Goal: Contribute content

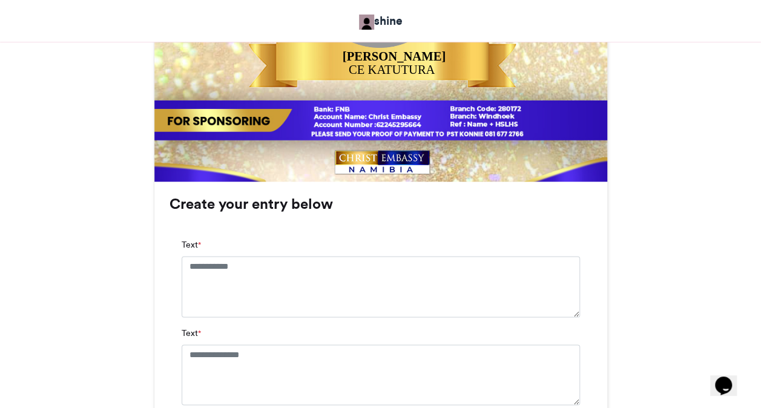
scroll to position [654, 0]
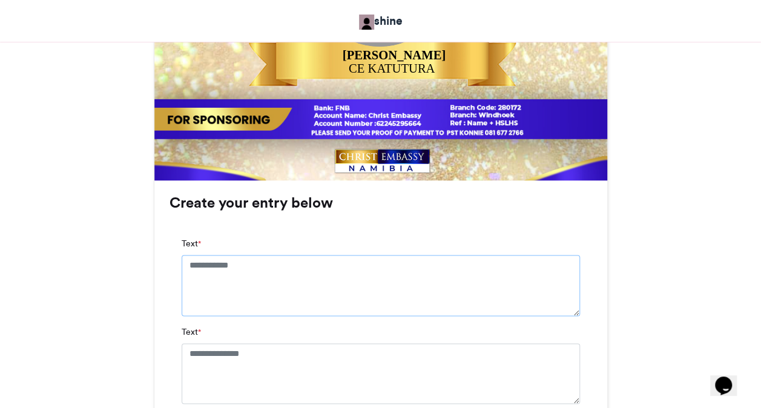
click at [413, 269] on textarea "Text *" at bounding box center [381, 285] width 398 height 61
type textarea "**********"
click at [359, 369] on textarea "Text *" at bounding box center [381, 384] width 398 height 61
type textarea "**********"
click at [595, 371] on div "**********" at bounding box center [380, 402] width 453 height 444
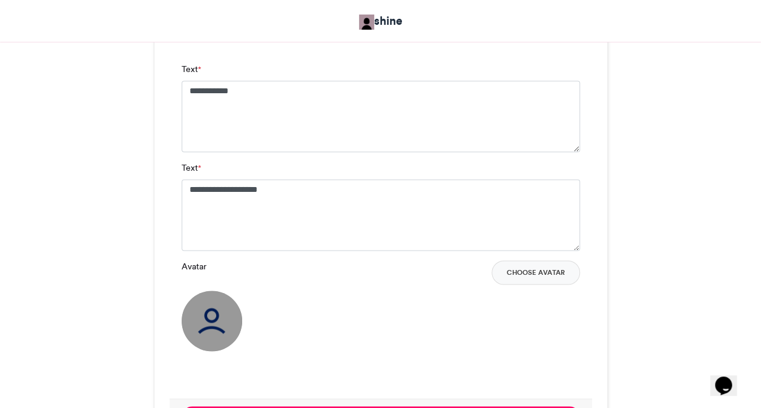
scroll to position [920, 0]
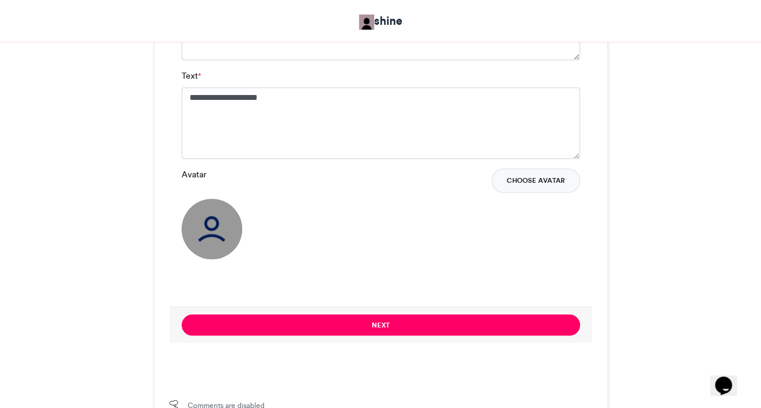
click at [527, 183] on button "Choose Avatar" at bounding box center [536, 180] width 88 height 24
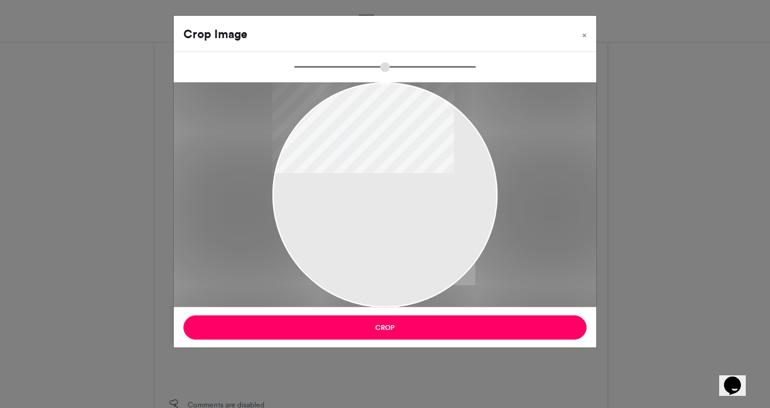
type input "******"
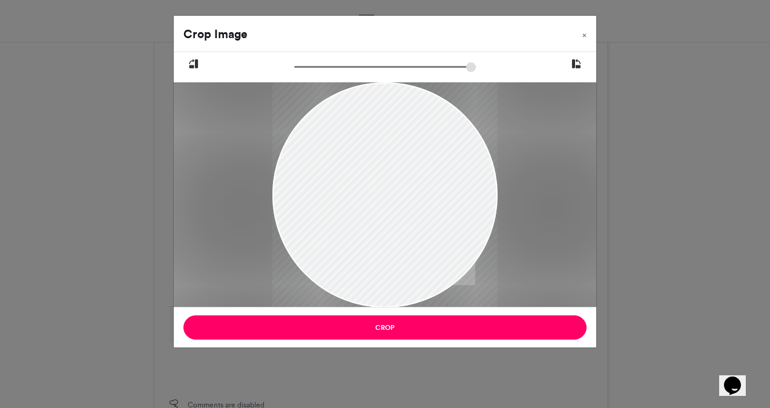
drag, startPoint x: 396, startPoint y: 168, endPoint x: 392, endPoint y: 190, distance: 22.7
click at [392, 190] on div at bounding box center [384, 217] width 225 height 300
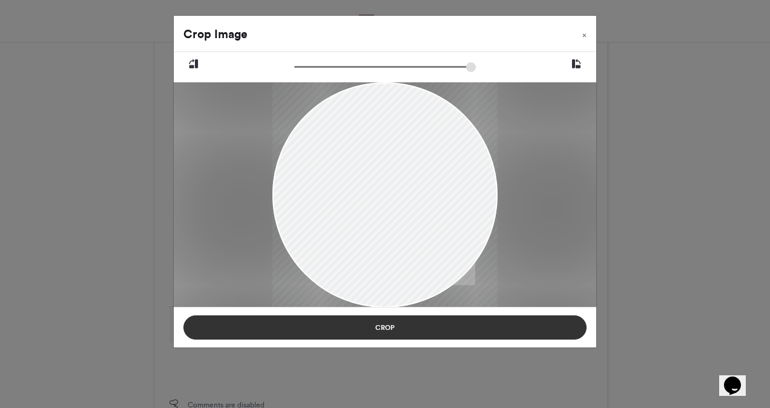
click at [395, 332] on button "Crop" at bounding box center [384, 327] width 403 height 24
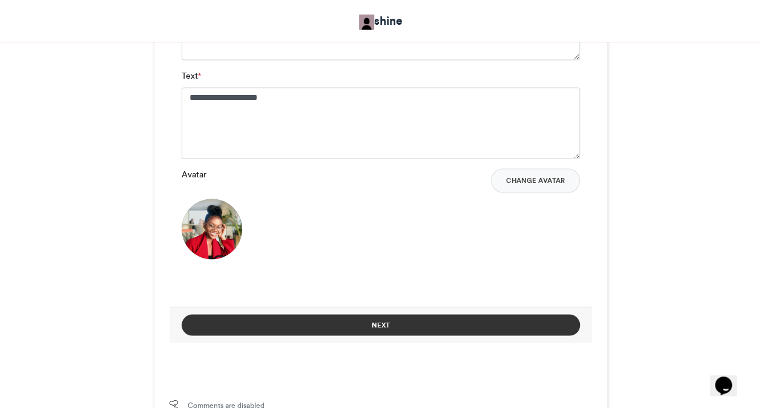
click at [385, 322] on button "Next" at bounding box center [381, 324] width 398 height 21
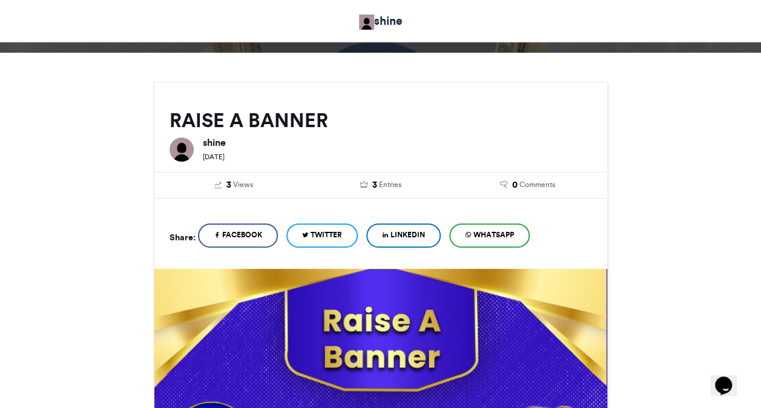
scroll to position [553, 0]
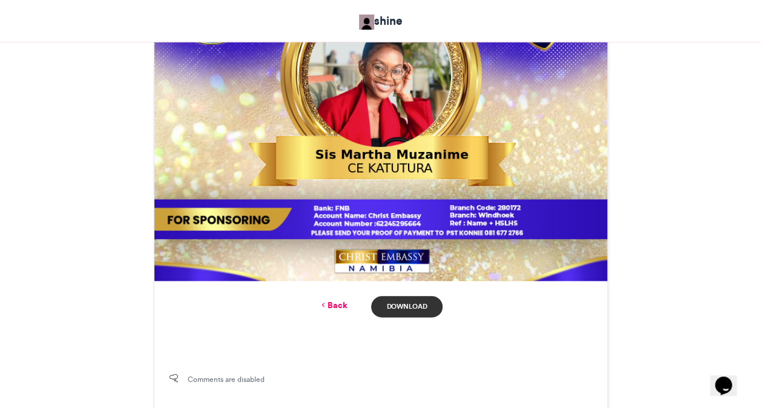
click at [395, 301] on link "Download" at bounding box center [406, 306] width 71 height 21
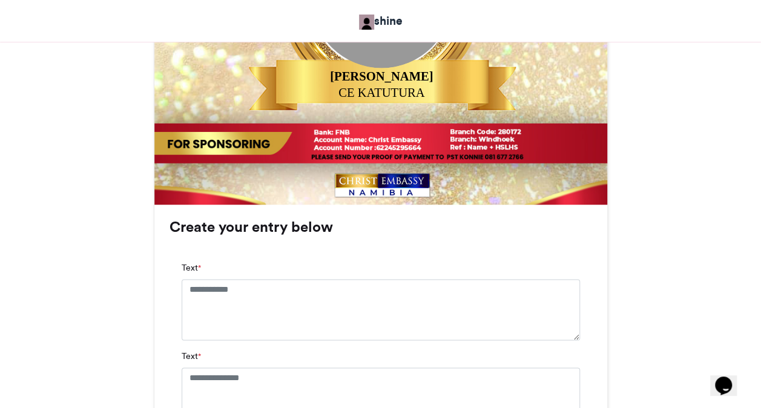
scroll to position [654, 0]
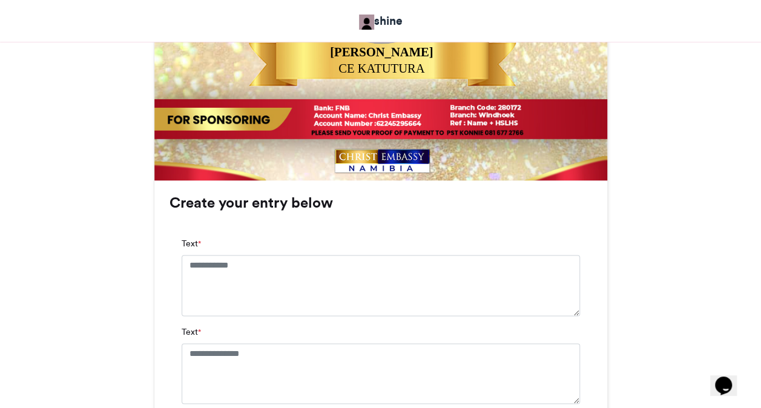
click at [424, 254] on div "Text *" at bounding box center [381, 276] width 398 height 78
click at [396, 262] on textarea "Text *" at bounding box center [381, 285] width 398 height 61
type textarea "*"
type textarea "*******"
click at [305, 366] on textarea "Text *" at bounding box center [381, 384] width 398 height 61
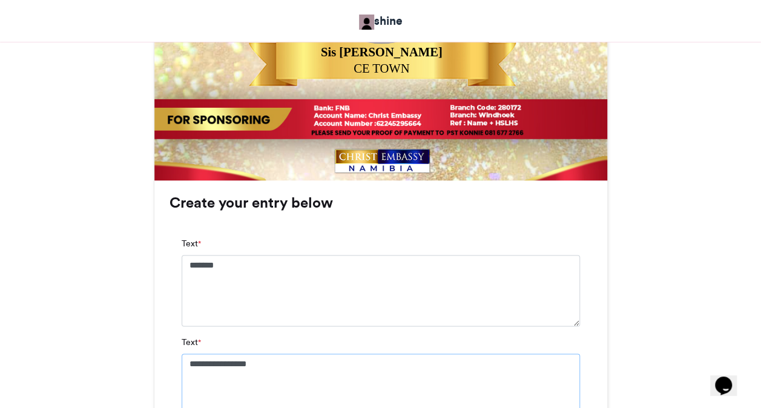
type textarea "**********"
click at [638, 358] on div "LIFT UP YOUR HANDS shine yesterday 2 3" at bounding box center [381, 123] width 690 height 1166
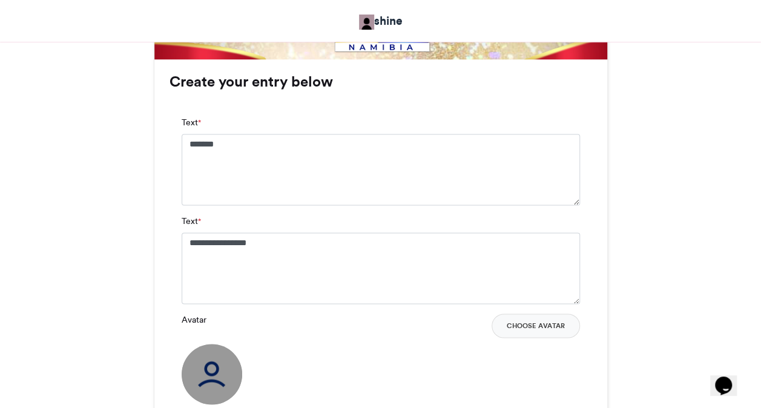
scroll to position [799, 0]
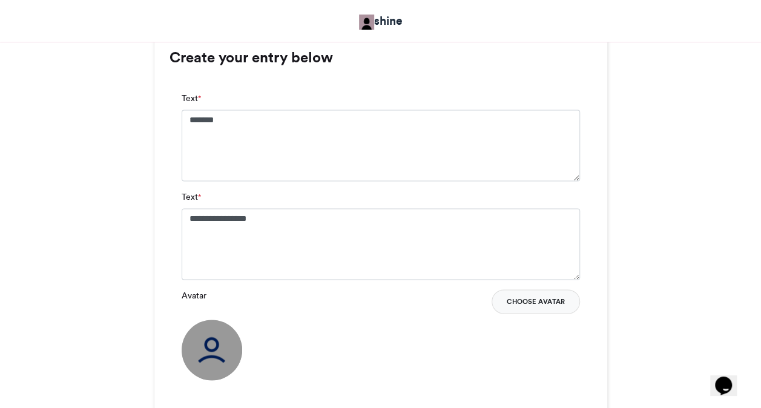
click at [526, 300] on button "Choose Avatar" at bounding box center [536, 301] width 88 height 24
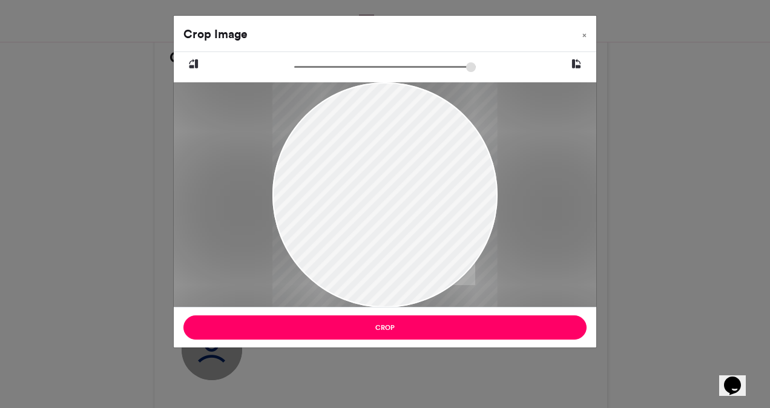
drag, startPoint x: 371, startPoint y: 222, endPoint x: 403, endPoint y: 256, distance: 46.7
click at [403, 256] on div at bounding box center [384, 229] width 225 height 305
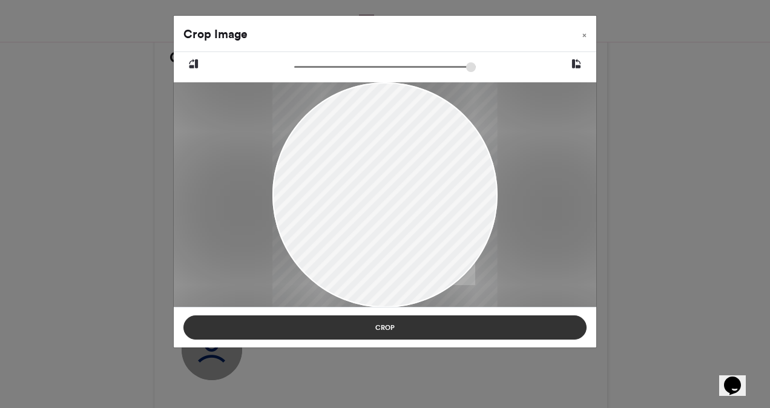
click at [400, 335] on button "Crop" at bounding box center [384, 327] width 403 height 24
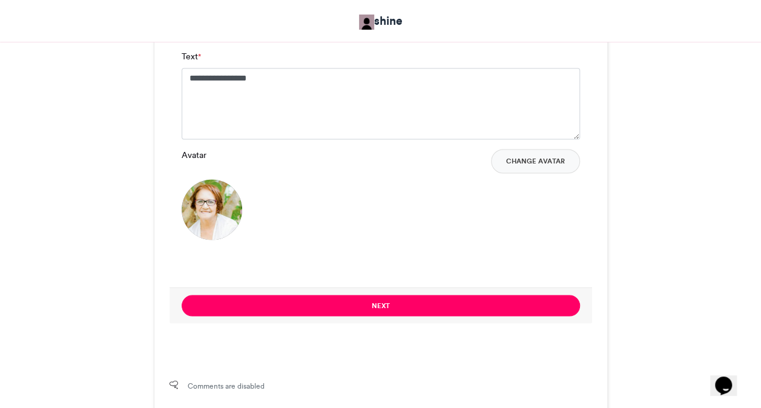
scroll to position [945, 0]
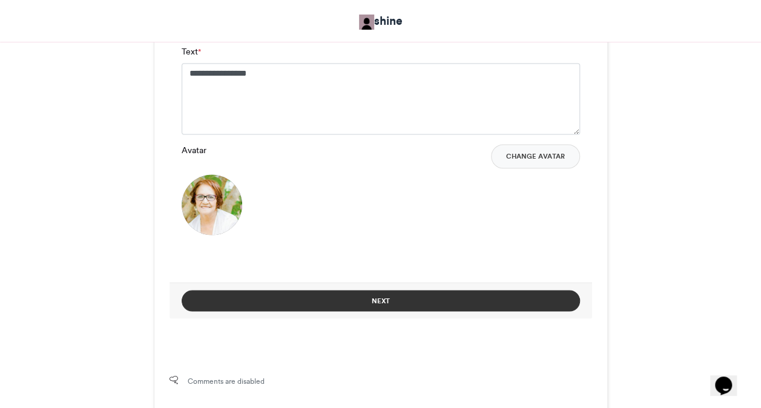
click at [472, 300] on button "Next" at bounding box center [381, 300] width 398 height 21
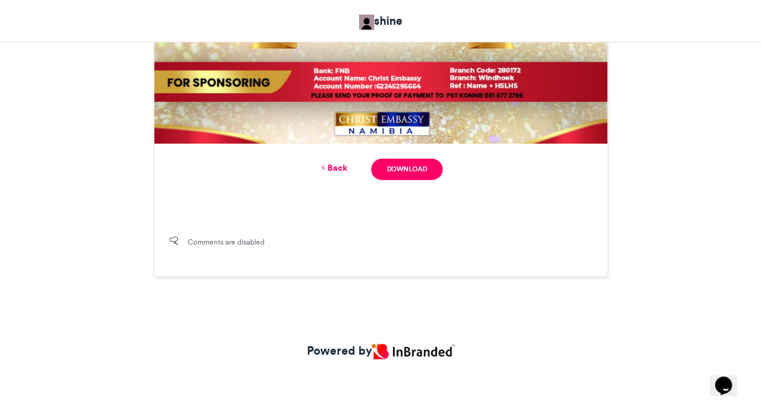
scroll to position [578, 0]
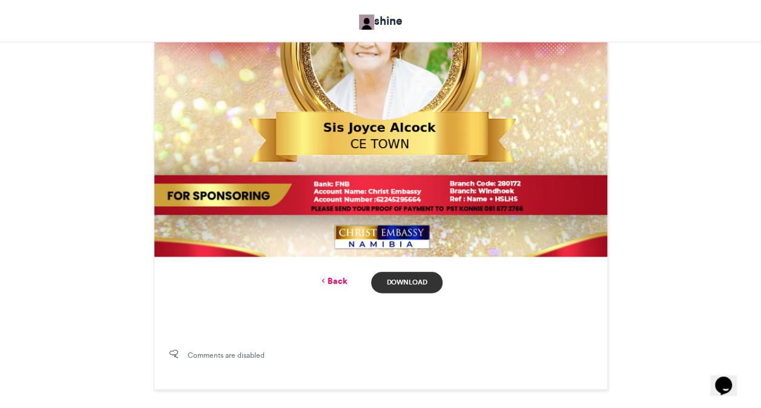
click at [407, 277] on link "Download" at bounding box center [406, 282] width 71 height 21
click at [377, 328] on div "LIFT UP YOUR HANDS shine yesterday 2 Views 3 Entries 0 Comments" at bounding box center [381, 3] width 454 height 773
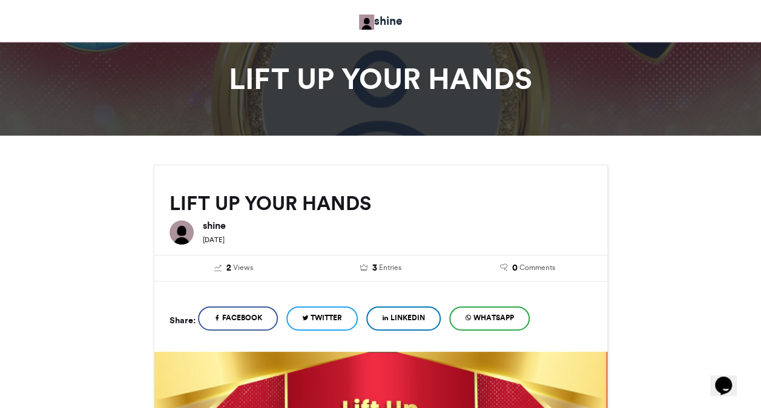
scroll to position [0, 0]
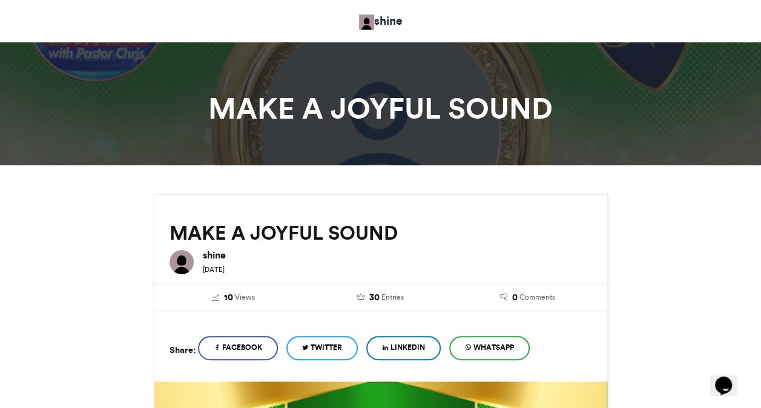
click at [475, 197] on div "MAKE A JOYFUL SOUND shine [DATE]" at bounding box center [380, 237] width 453 height 84
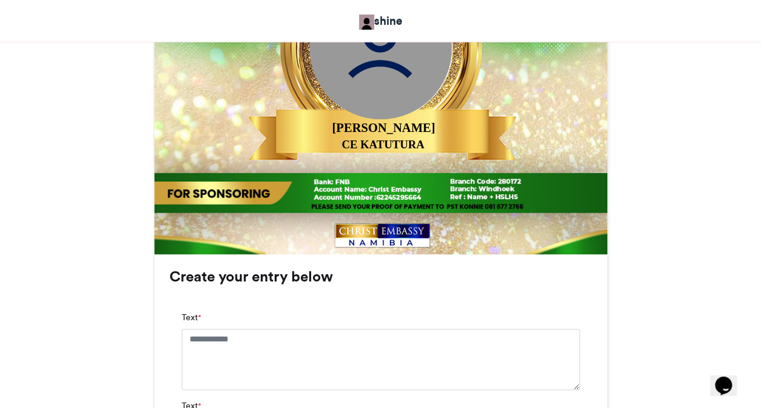
scroll to position [581, 0]
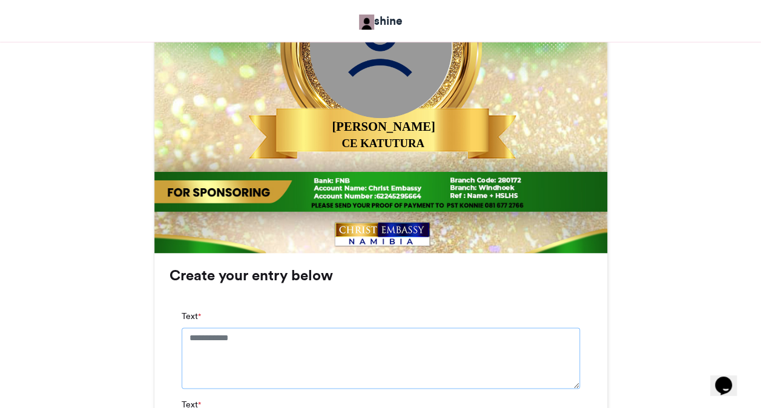
click at [361, 342] on textarea "Text *" at bounding box center [381, 358] width 398 height 61
type textarea "********"
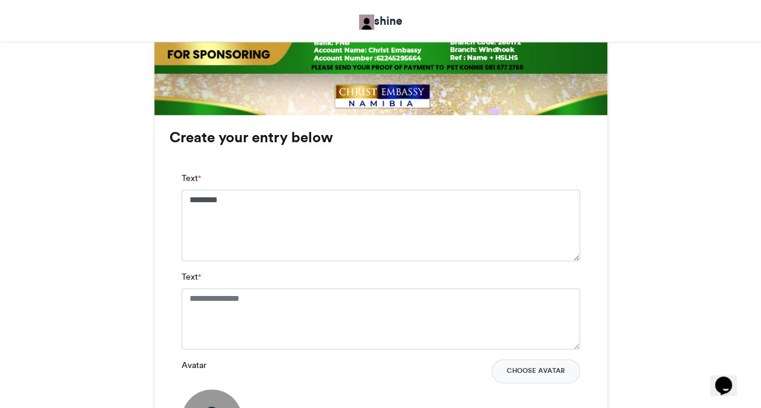
scroll to position [775, 0]
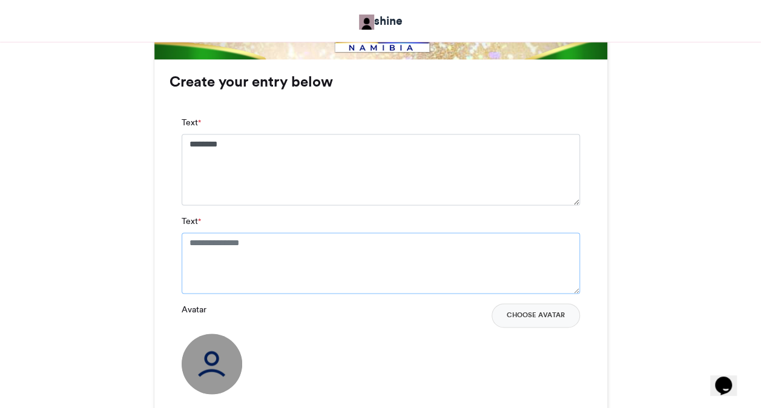
click at [417, 279] on textarea "Text *" at bounding box center [381, 263] width 398 height 61
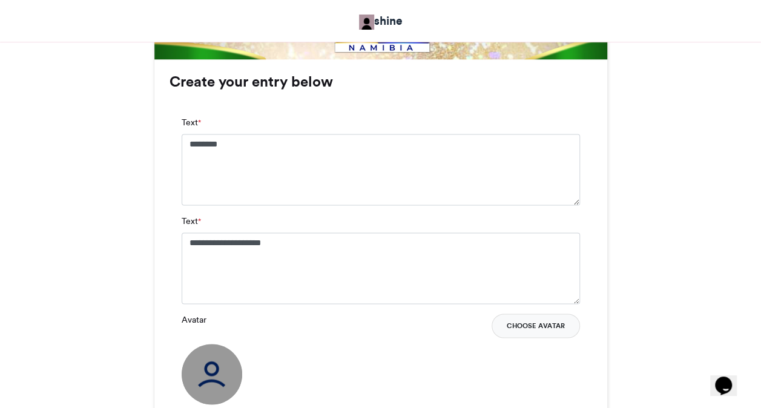
click at [527, 320] on button "Choose Avatar" at bounding box center [536, 326] width 88 height 24
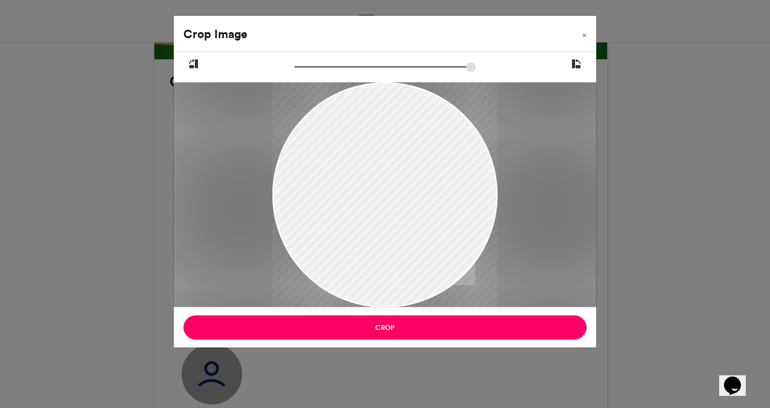
drag, startPoint x: 367, startPoint y: 222, endPoint x: 367, endPoint y: 238, distance: 16.3
click at [367, 238] on div at bounding box center [384, 211] width 225 height 300
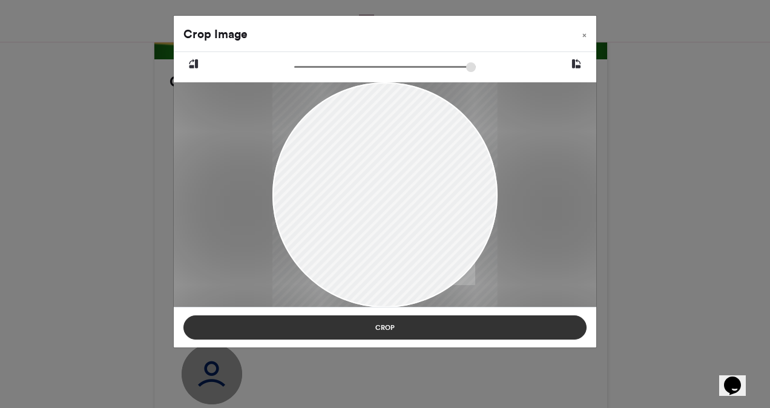
click at [377, 323] on button "Crop" at bounding box center [384, 327] width 403 height 24
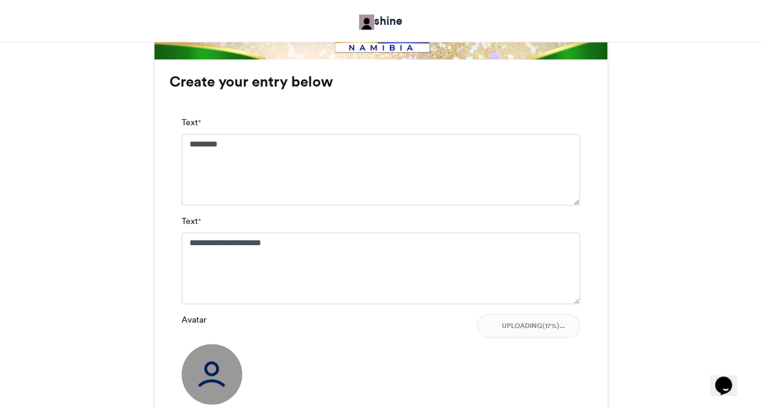
click at [665, 335] on div "MAKE A JOYFUL SOUND shine [DATE] 10" at bounding box center [381, 2] width 690 height 1166
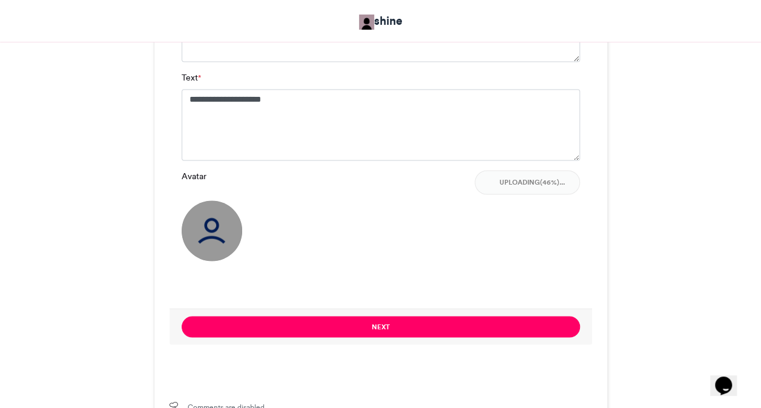
scroll to position [920, 0]
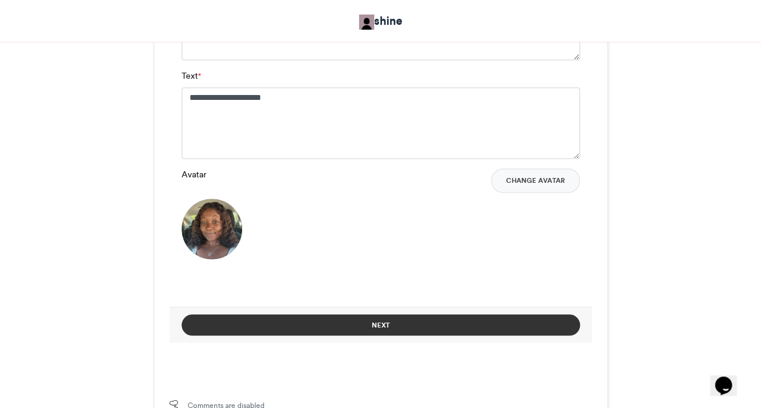
click at [458, 319] on button "Next" at bounding box center [381, 324] width 398 height 21
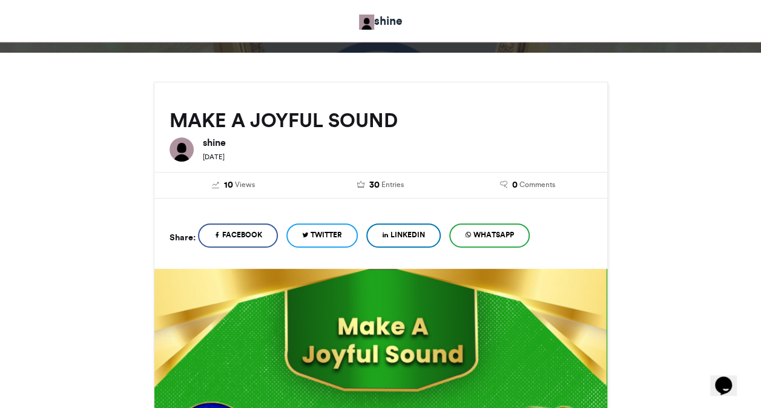
scroll to position [553, 0]
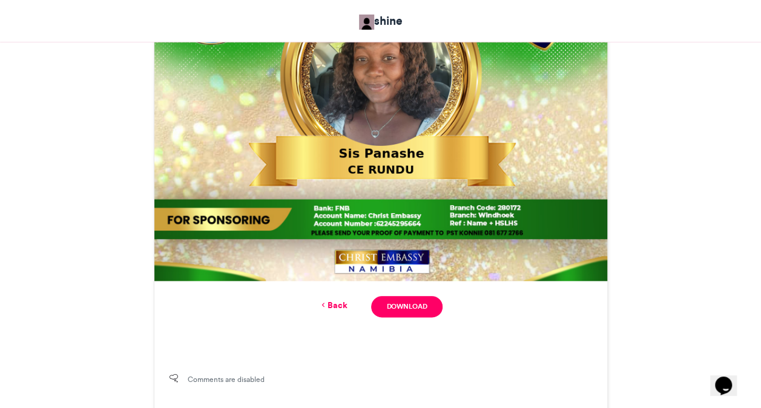
click at [345, 303] on link "Back" at bounding box center [333, 305] width 28 height 13
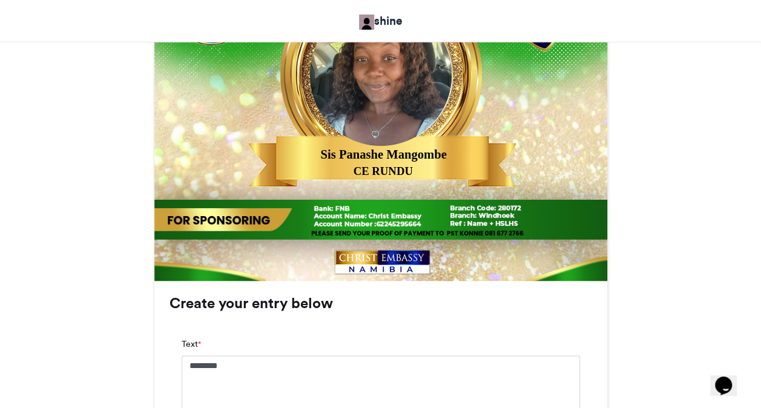
scroll to position [920, 0]
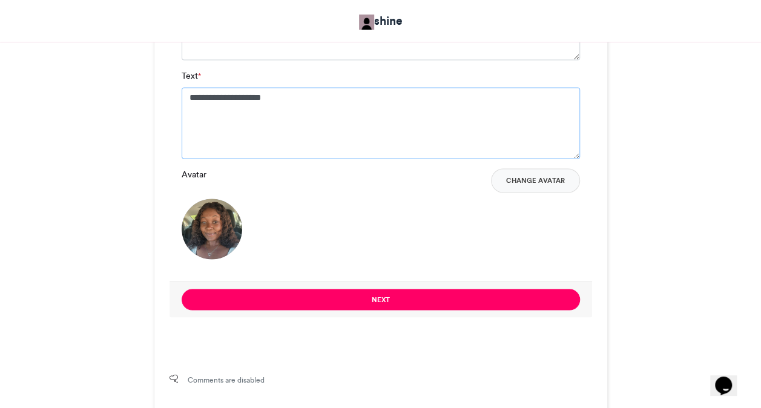
click at [237, 96] on textarea "**********" at bounding box center [381, 122] width 398 height 71
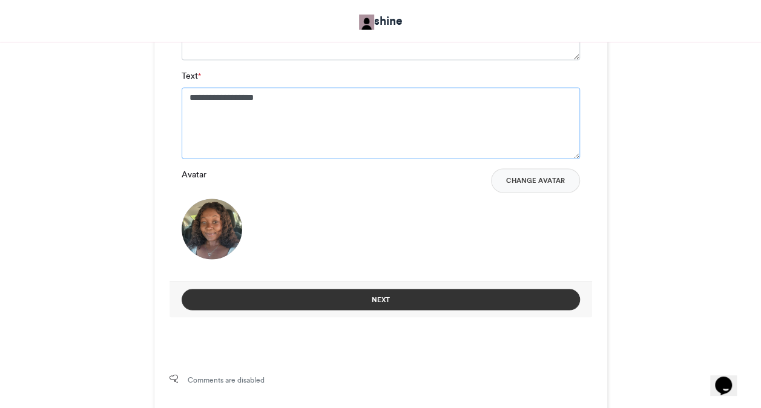
type textarea "**********"
click at [366, 292] on button "Next" at bounding box center [381, 299] width 398 height 21
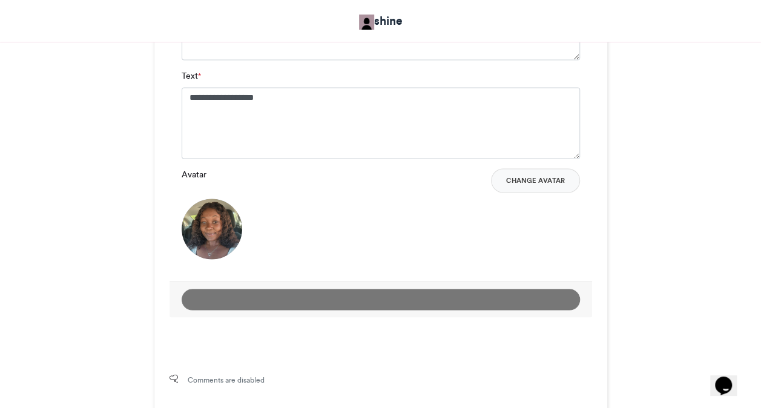
scroll to position [113, 0]
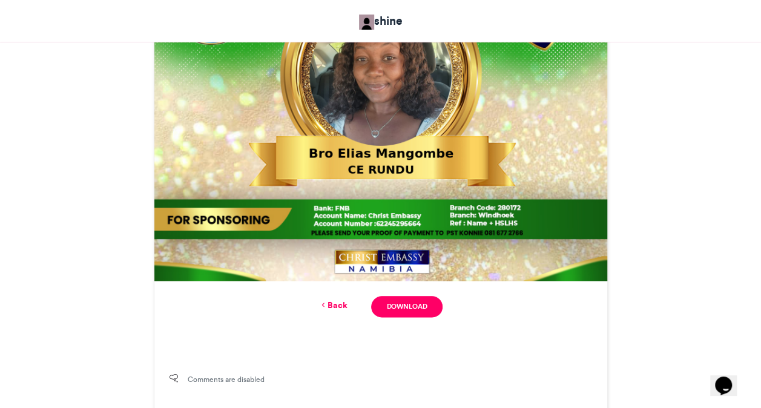
click at [338, 306] on link "Back" at bounding box center [333, 305] width 28 height 13
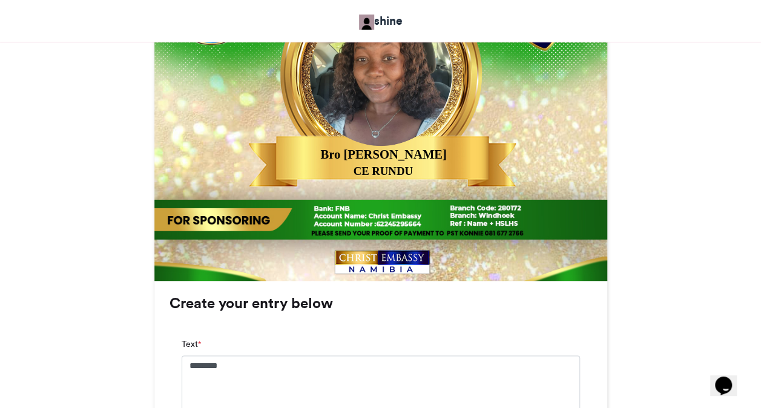
scroll to position [920, 0]
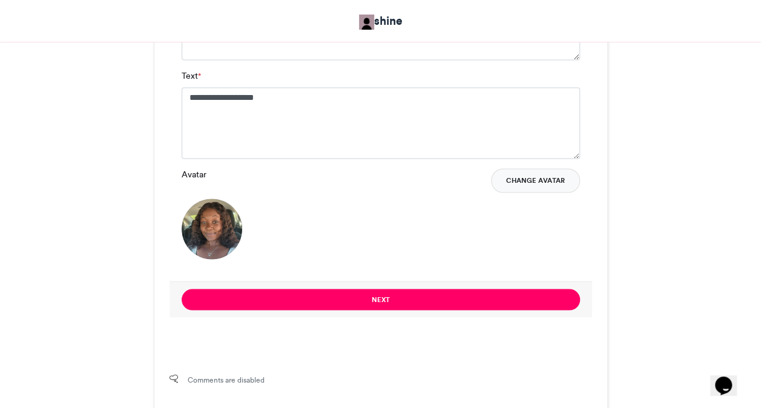
click at [536, 174] on button "Change Avatar" at bounding box center [535, 180] width 89 height 24
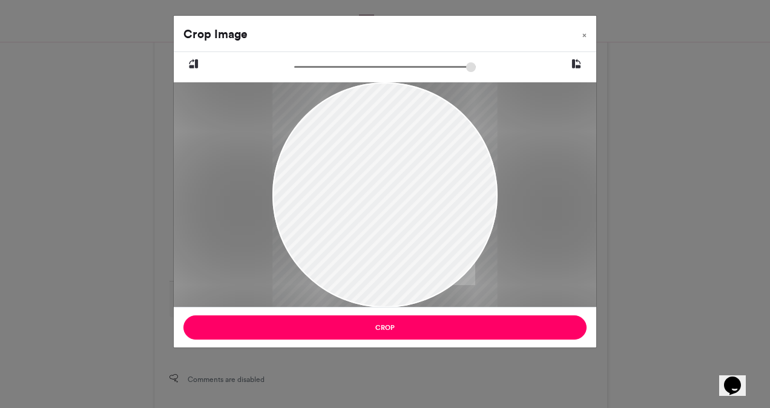
drag, startPoint x: 384, startPoint y: 261, endPoint x: 385, endPoint y: 283, distance: 22.4
click at [385, 283] on div at bounding box center [384, 194] width 225 height 225
drag, startPoint x: 366, startPoint y: 173, endPoint x: 373, endPoint y: 237, distance: 65.2
click at [373, 237] on div at bounding box center [384, 194] width 225 height 225
drag, startPoint x: 381, startPoint y: 206, endPoint x: 338, endPoint y: 234, distance: 52.1
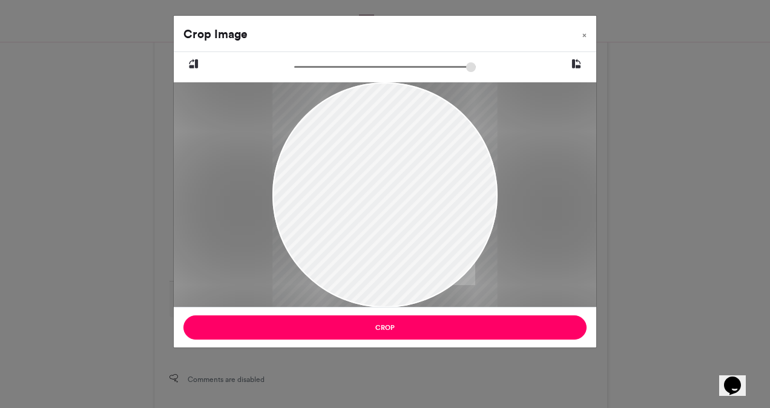
click at [338, 234] on div at bounding box center [384, 194] width 225 height 225
drag, startPoint x: 458, startPoint y: 184, endPoint x: 439, endPoint y: 279, distance: 96.3
click at [439, 279] on div at bounding box center [384, 194] width 225 height 225
drag, startPoint x: 299, startPoint y: 67, endPoint x: 330, endPoint y: 69, distance: 31.0
type input "******"
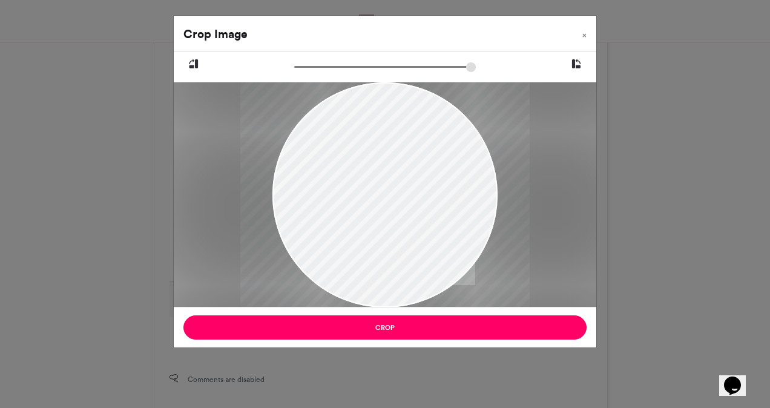
click at [330, 69] on input "zoom" at bounding box center [385, 67] width 182 height 12
drag, startPoint x: 403, startPoint y: 160, endPoint x: 386, endPoint y: 219, distance: 61.7
click at [386, 219] on div at bounding box center [367, 226] width 289 height 289
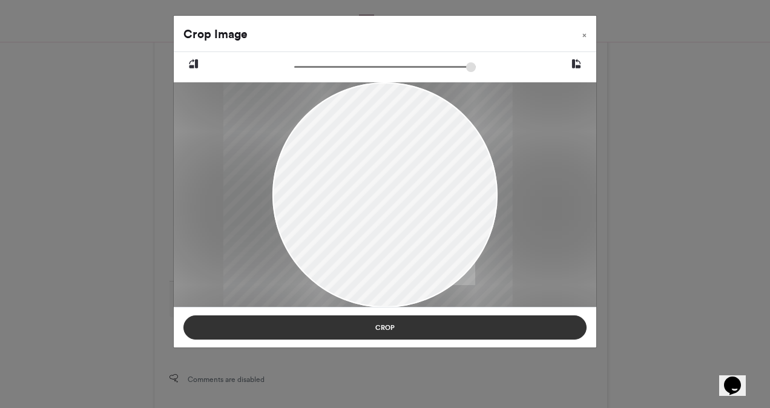
click at [410, 333] on button "Crop" at bounding box center [384, 327] width 403 height 24
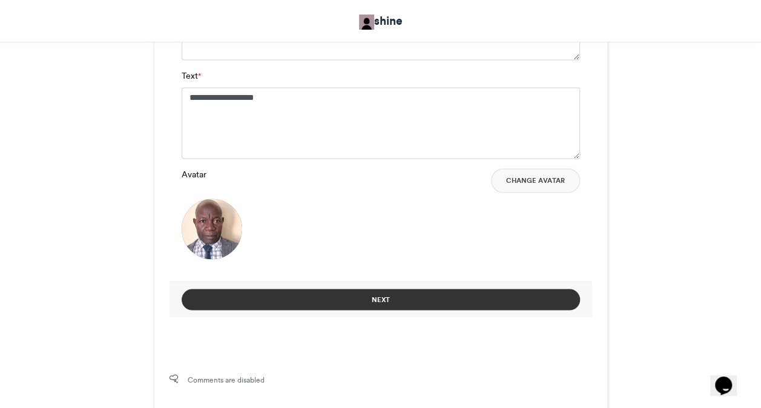
click at [401, 306] on button "Next" at bounding box center [381, 299] width 398 height 21
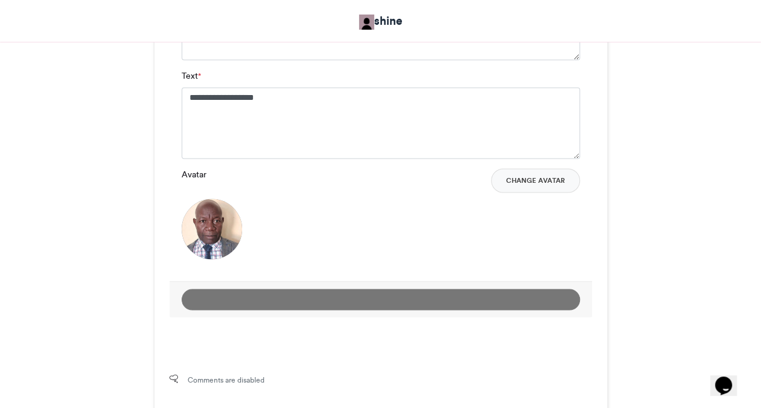
scroll to position [553, 0]
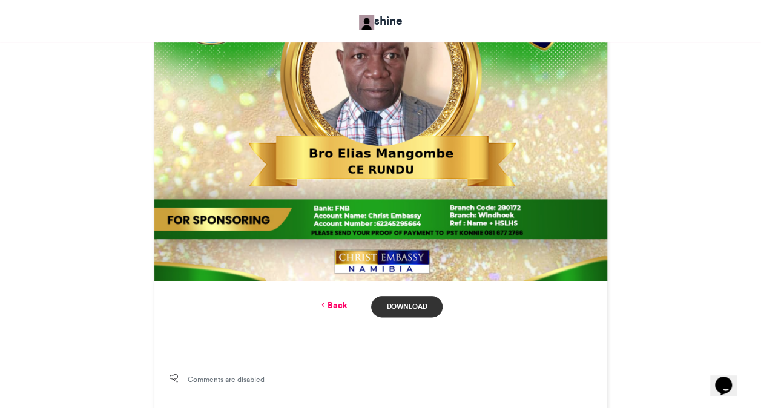
click at [413, 303] on link "Download" at bounding box center [406, 306] width 71 height 21
click at [335, 304] on link "Back" at bounding box center [333, 305] width 28 height 13
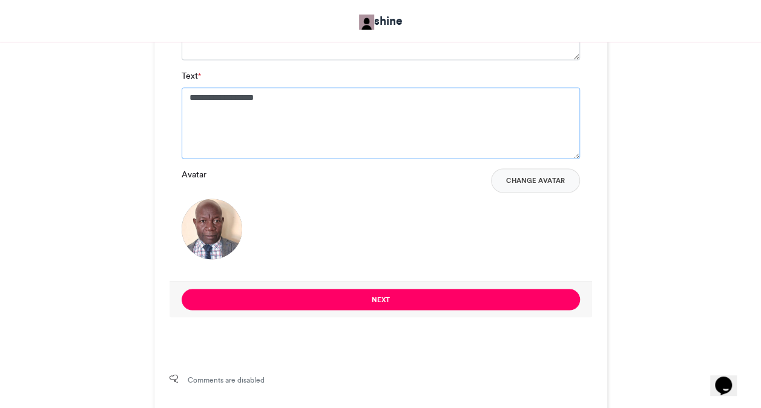
click at [323, 107] on textarea "**********" at bounding box center [381, 122] width 398 height 71
